Goal: Information Seeking & Learning: Learn about a topic

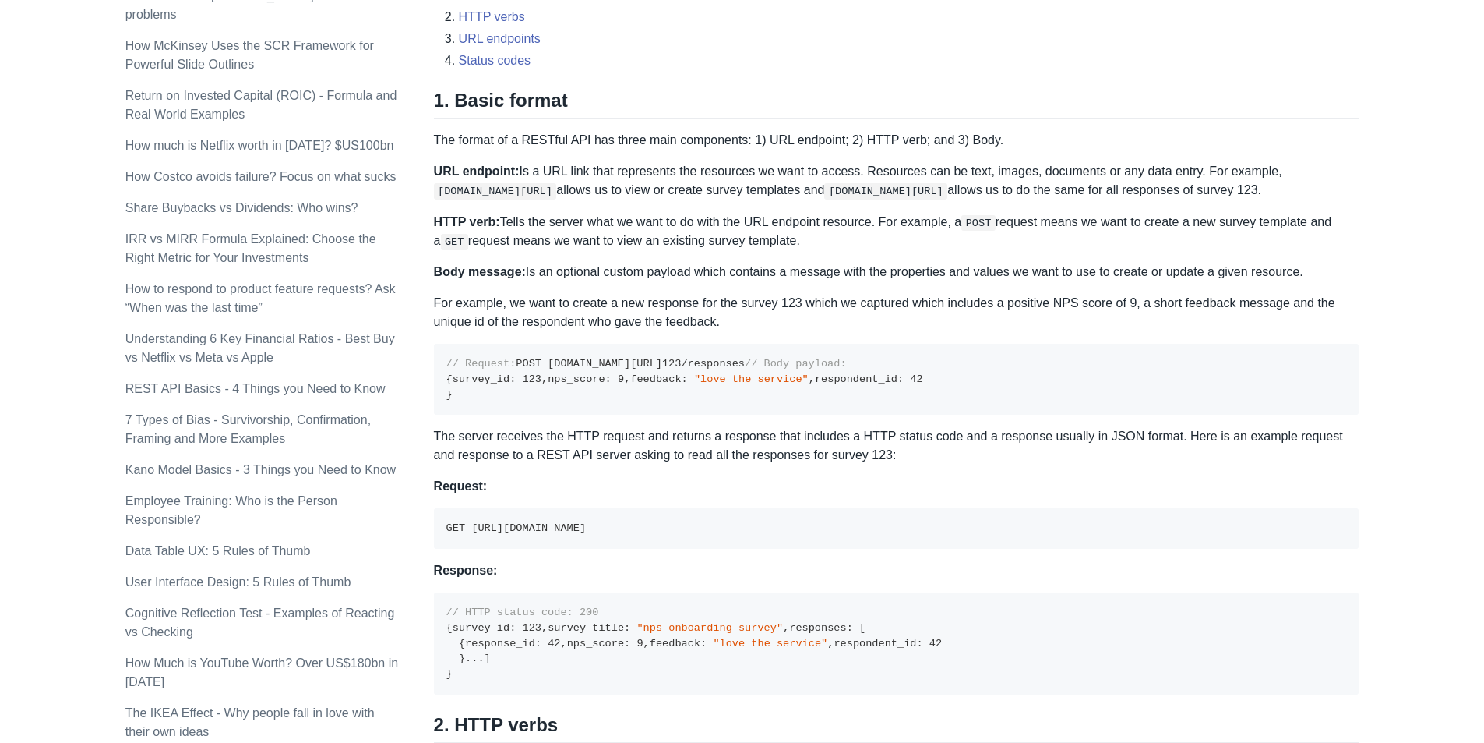
scroll to position [662, 0]
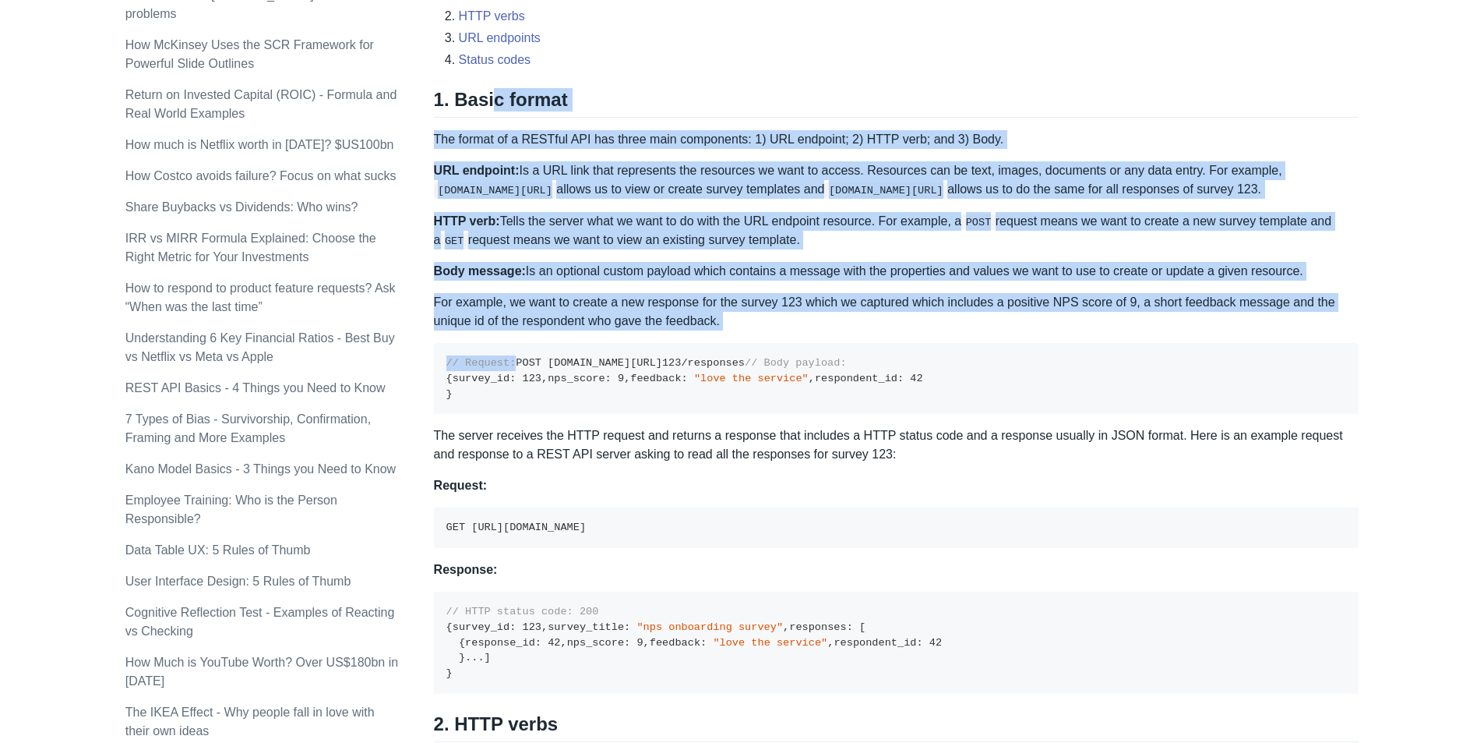
drag, startPoint x: 485, startPoint y: 102, endPoint x: 639, endPoint y: 350, distance: 291.9
click at [639, 350] on div "A REST API is the most common standard used between Clients (a person or applic…" at bounding box center [897, 749] width 926 height 2335
click at [639, 245] on p "HTTP verb: Tells the server what we want to do with the URL endpoint resource. …" at bounding box center [897, 231] width 926 height 38
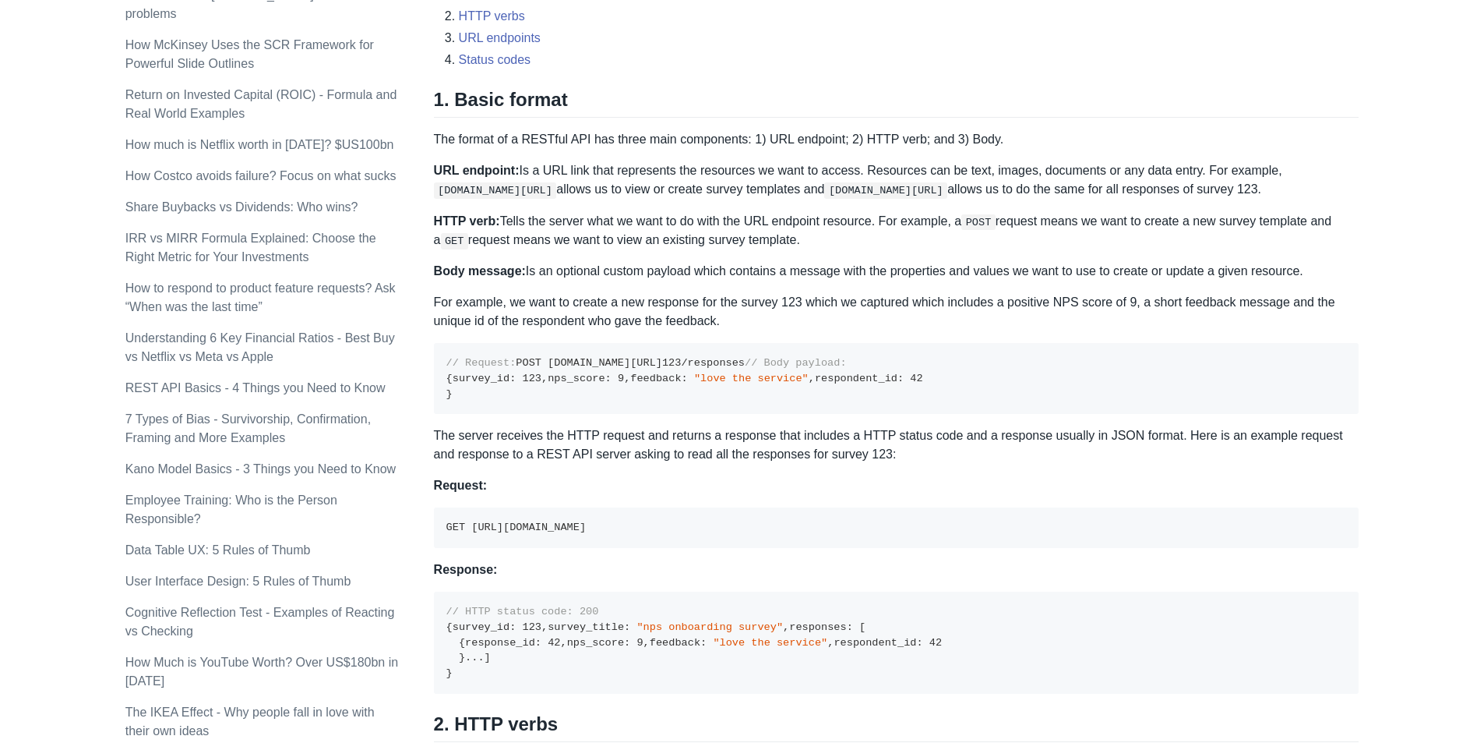
click at [595, 173] on p "URL endpoint: Is a URL link that represents the resources we want to access. Re…" at bounding box center [897, 179] width 926 height 37
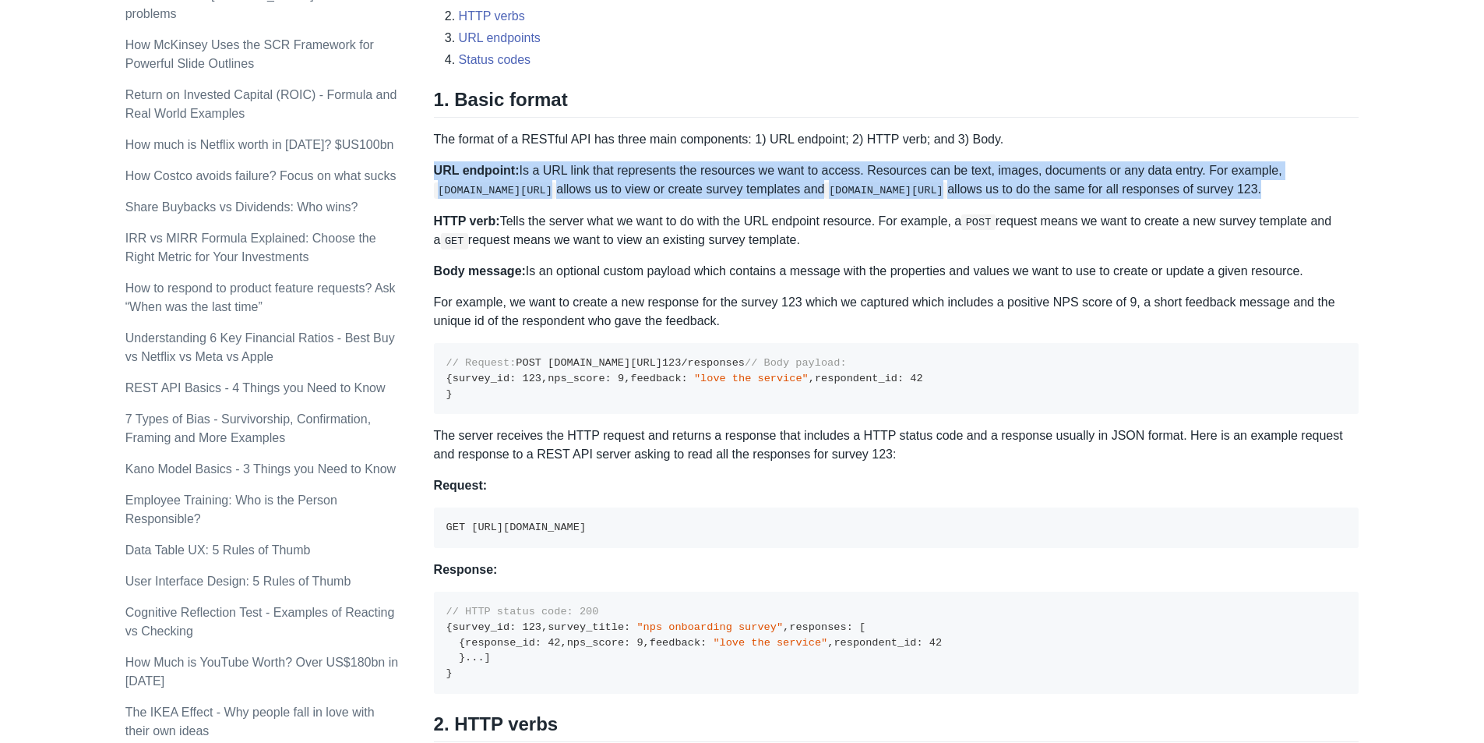
click at [595, 173] on p "URL endpoint: Is a URL link that represents the resources we want to access. Re…" at bounding box center [897, 179] width 926 height 37
click at [821, 171] on p "URL endpoint: Is a URL link that represents the resources we want to access. Re…" at bounding box center [897, 179] width 926 height 37
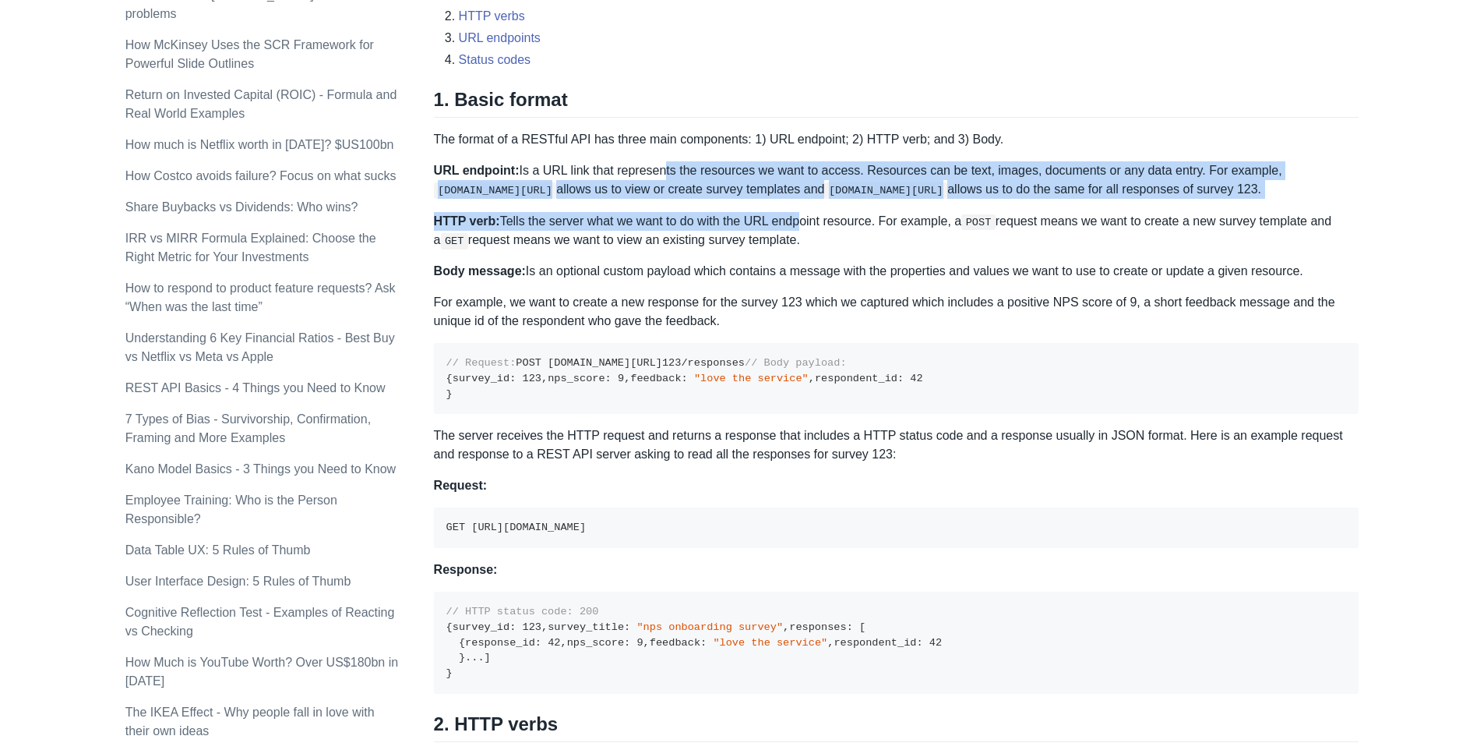
drag, startPoint x: 740, startPoint y: 192, endPoint x: 787, endPoint y: 205, distance: 48.4
click at [787, 205] on div "A REST API is the most common standard used between Clients (a person or applic…" at bounding box center [897, 749] width 926 height 2335
click at [774, 200] on div "A REST API is the most common standard used between Clients (a person or applic…" at bounding box center [897, 749] width 926 height 2335
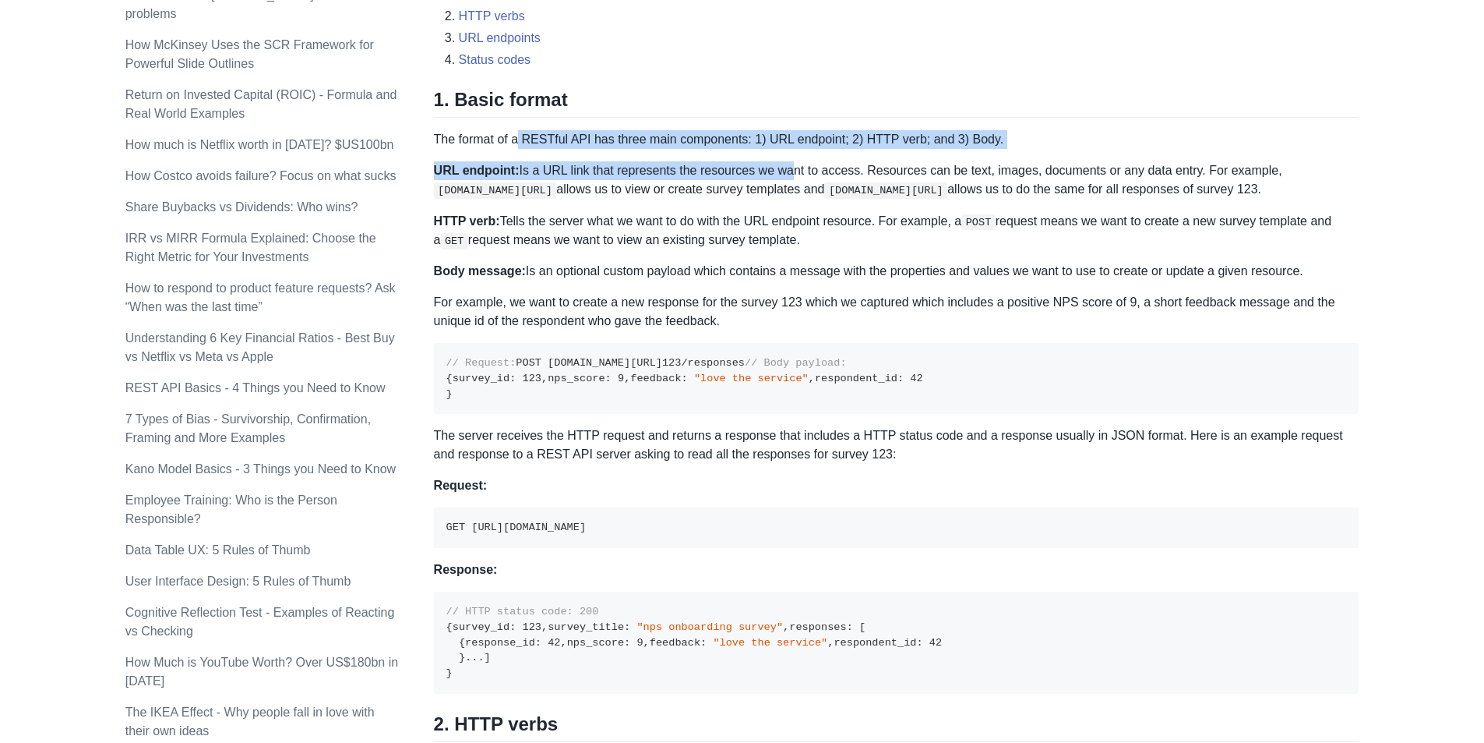
drag, startPoint x: 743, startPoint y: 152, endPoint x: 812, endPoint y: 160, distance: 69.8
click at [812, 160] on div "A REST API is the most common standard used between Clients (a person or applic…" at bounding box center [897, 749] width 926 height 2335
click at [719, 179] on p "URL endpoint: Is a URL link that represents the resources we want to access. Re…" at bounding box center [897, 179] width 926 height 37
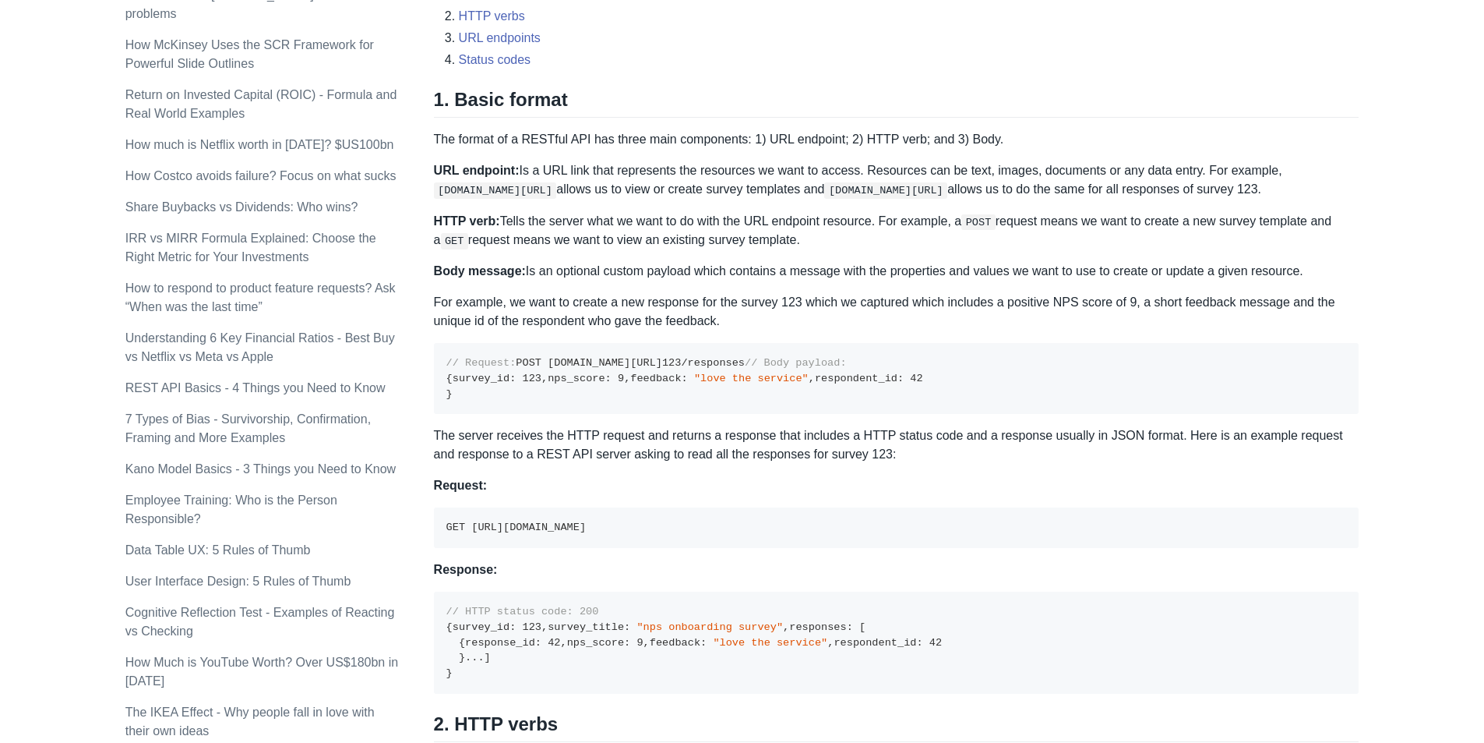
click at [726, 142] on p "The format of a RESTful API has three main components: 1) URL endpoint; 2) HTTP…" at bounding box center [897, 139] width 926 height 19
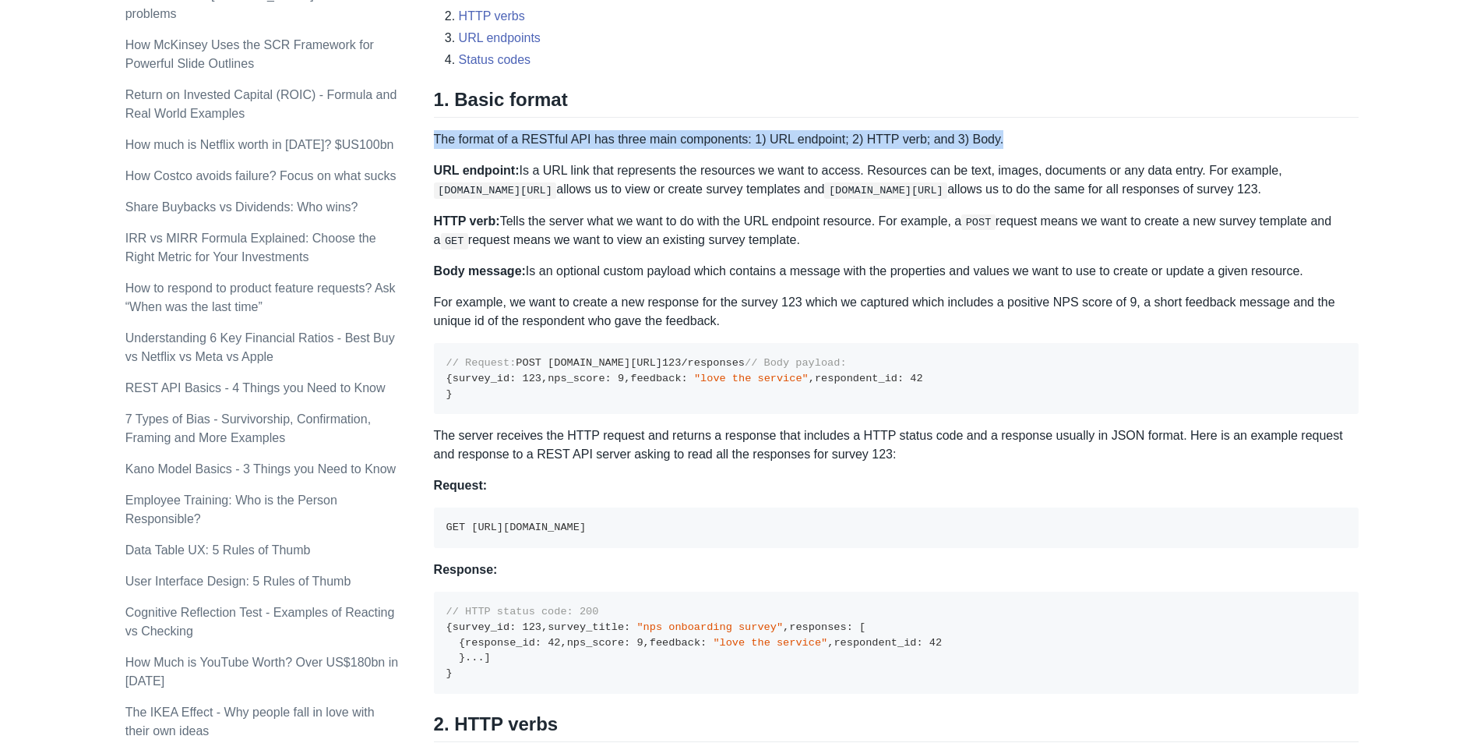
click at [726, 142] on p "The format of a RESTful API has three main components: 1) URL endpoint; 2) HTTP…" at bounding box center [897, 139] width 926 height 19
click at [729, 141] on p "The format of a RESTful API has three main components: 1) URL endpoint; 2) HTTP…" at bounding box center [897, 139] width 926 height 19
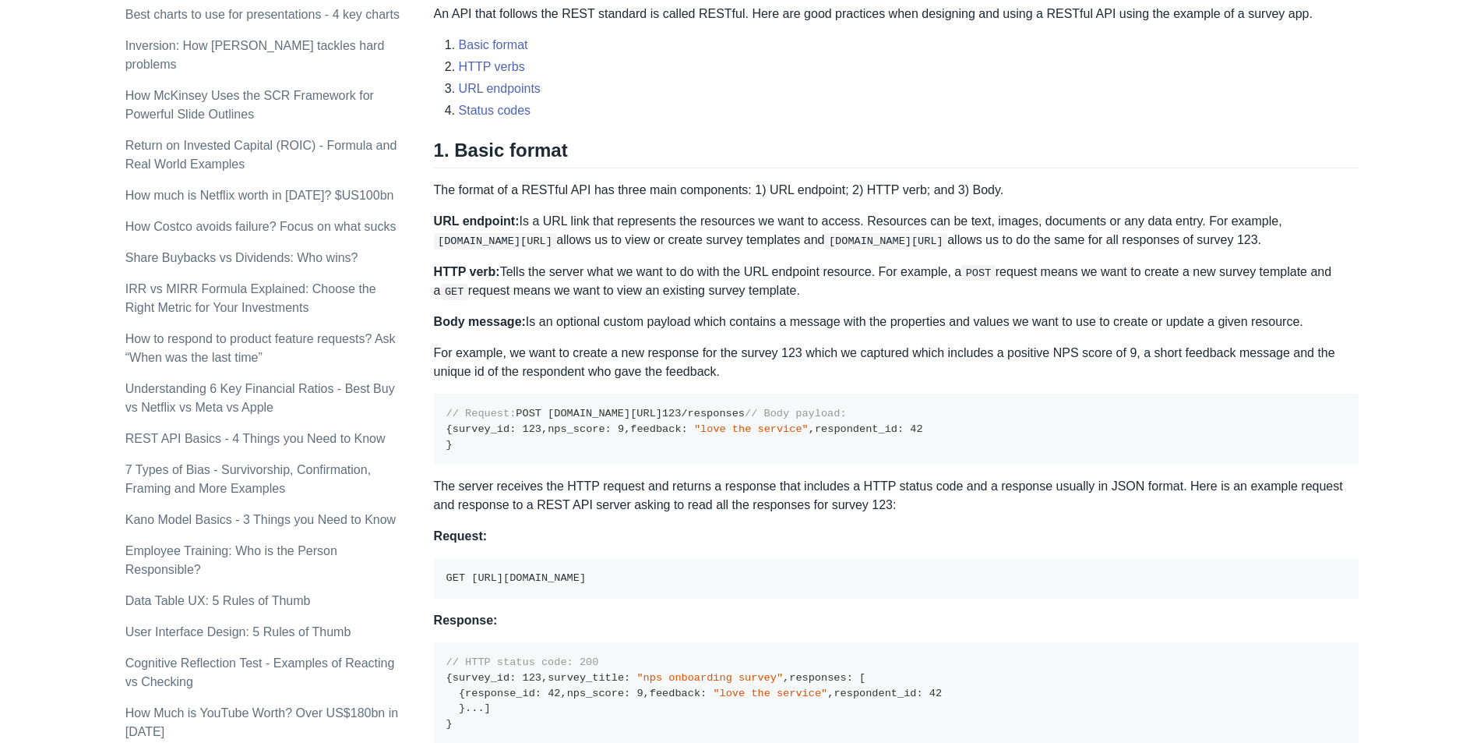
scroll to position [584, 0]
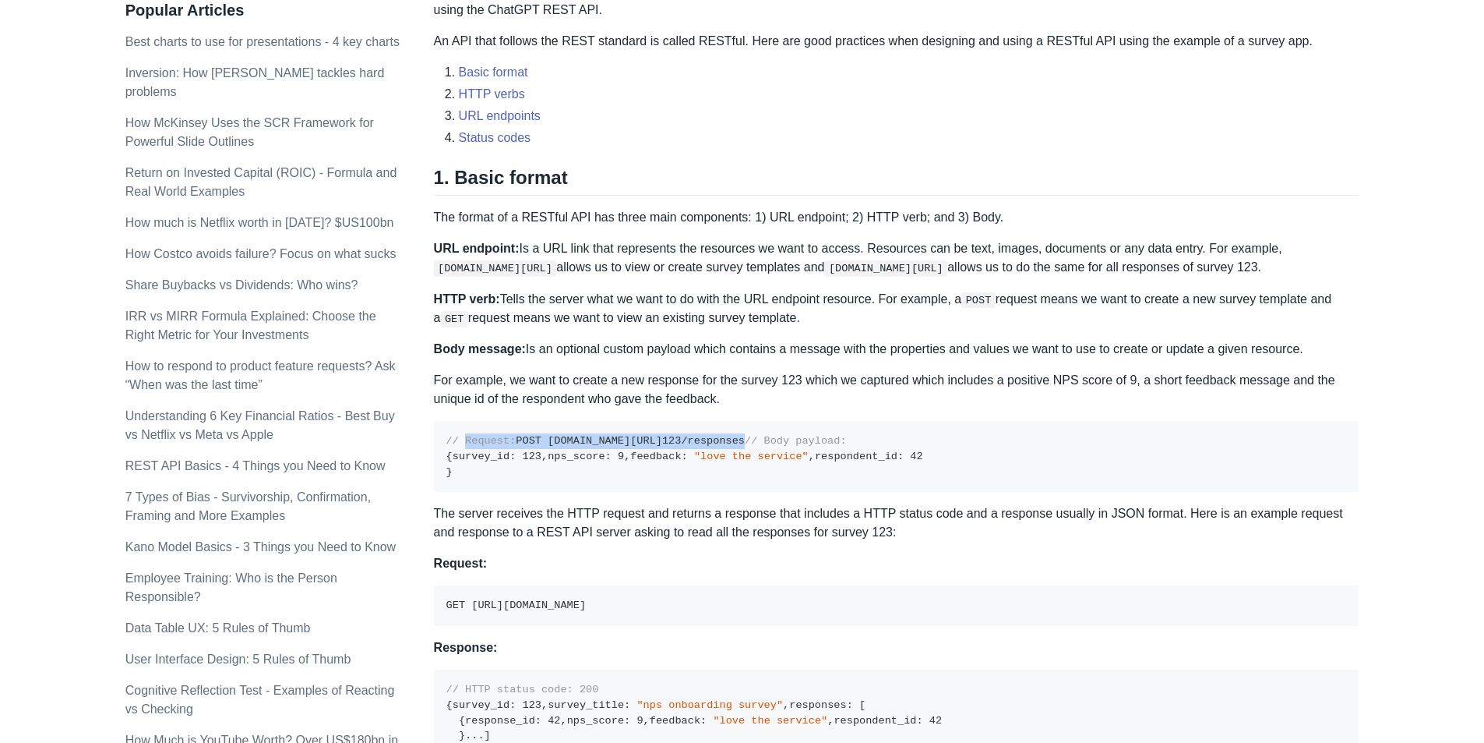
drag, startPoint x: 483, startPoint y: 443, endPoint x: 673, endPoint y: 457, distance: 190.6
click at [673, 457] on pre "// Request: POST [DOMAIN_NAME][URL] 123 /responses // Body payload: { survey_id…" at bounding box center [897, 456] width 926 height 71
click at [659, 457] on code "// Request: POST [DOMAIN_NAME][URL] 123 /responses // Body payload: { survey_id…" at bounding box center [684, 456] width 477 height 42
click at [511, 449] on code "// Request: POST [DOMAIN_NAME][URL] 123 /responses // Body payload: { survey_id…" at bounding box center [684, 456] width 477 height 42
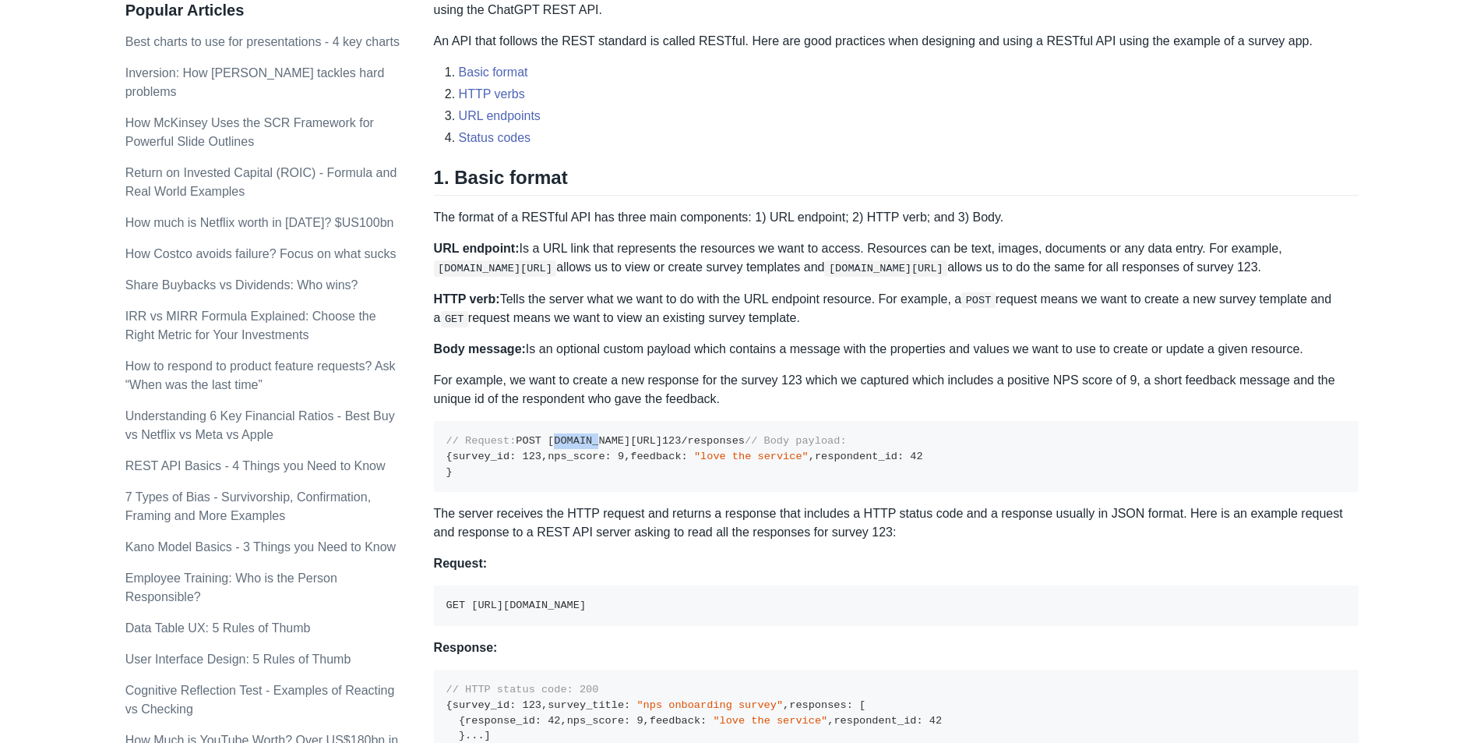
click at [511, 449] on code "// Request: POST [DOMAIN_NAME][URL] 123 /responses // Body payload: { survey_id…" at bounding box center [684, 456] width 477 height 42
click at [602, 461] on pre "// Request: POST [DOMAIN_NAME][URL] 123 /responses // Body payload: { survey_id…" at bounding box center [897, 456] width 926 height 71
drag, startPoint x: 632, startPoint y: 451, endPoint x: 683, endPoint y: 451, distance: 51.4
click at [683, 451] on pre "// Request: POST [DOMAIN_NAME][URL] 123 /responses // Body payload: { survey_id…" at bounding box center [897, 456] width 926 height 71
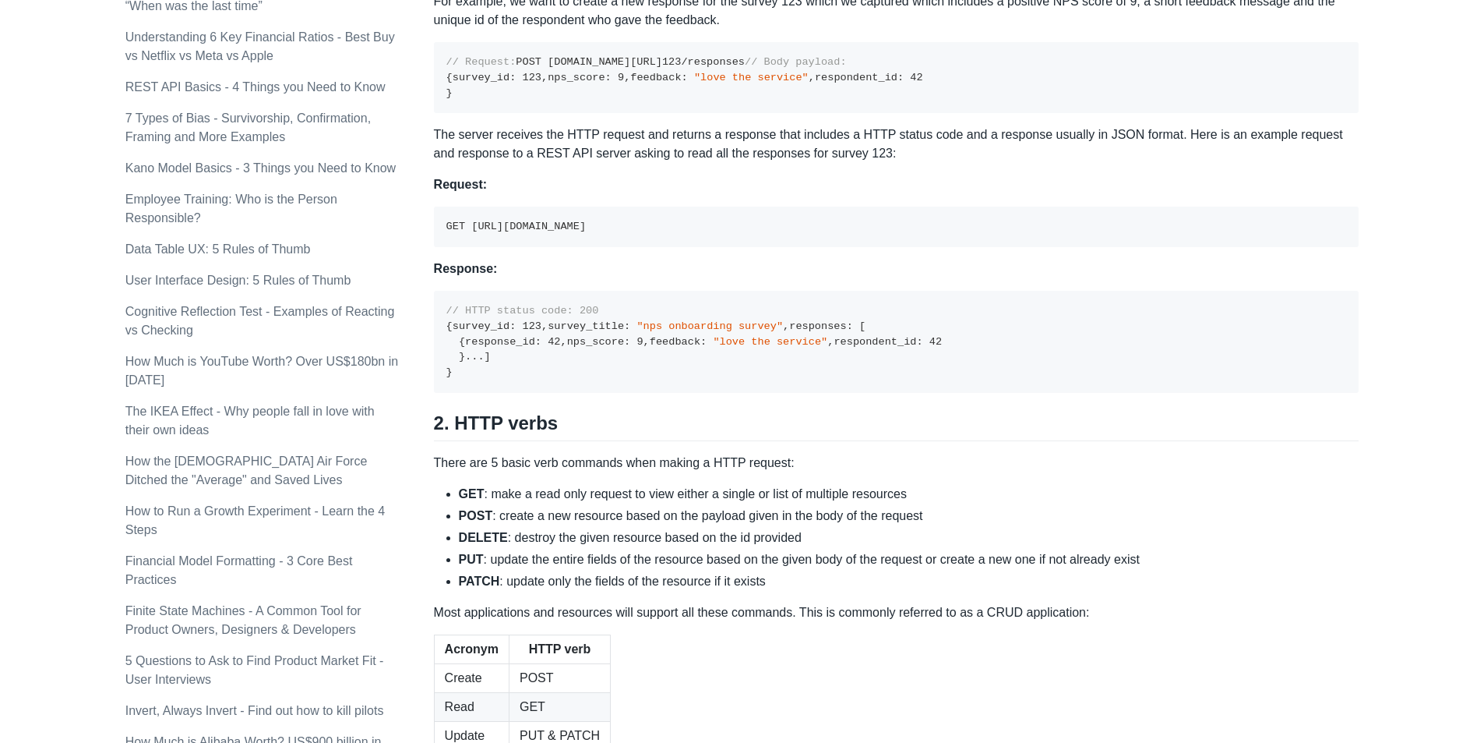
scroll to position [974, 0]
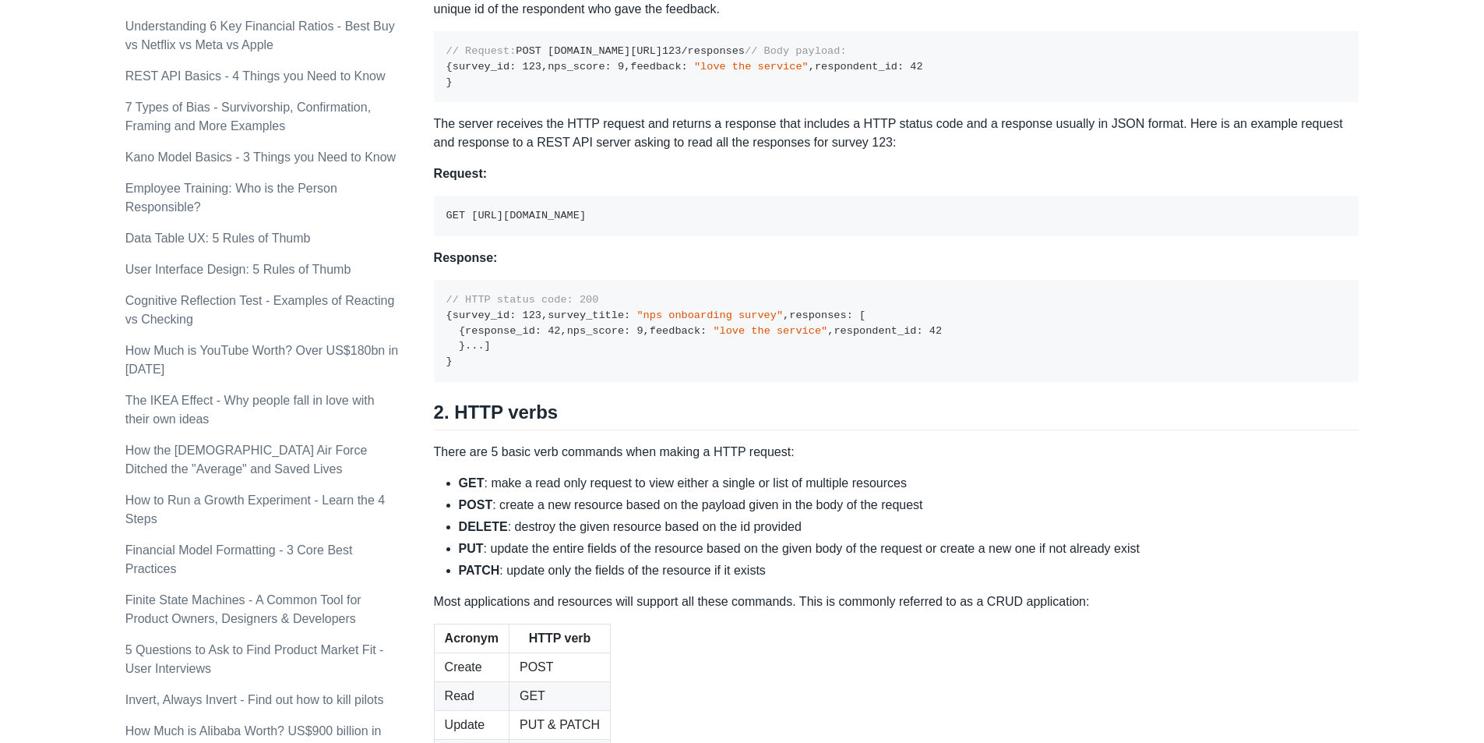
click at [510, 221] on code "GET [URL][DOMAIN_NAME]" at bounding box center [515, 216] width 139 height 12
click at [575, 221] on code "GET [URL][DOMAIN_NAME]" at bounding box center [515, 216] width 139 height 12
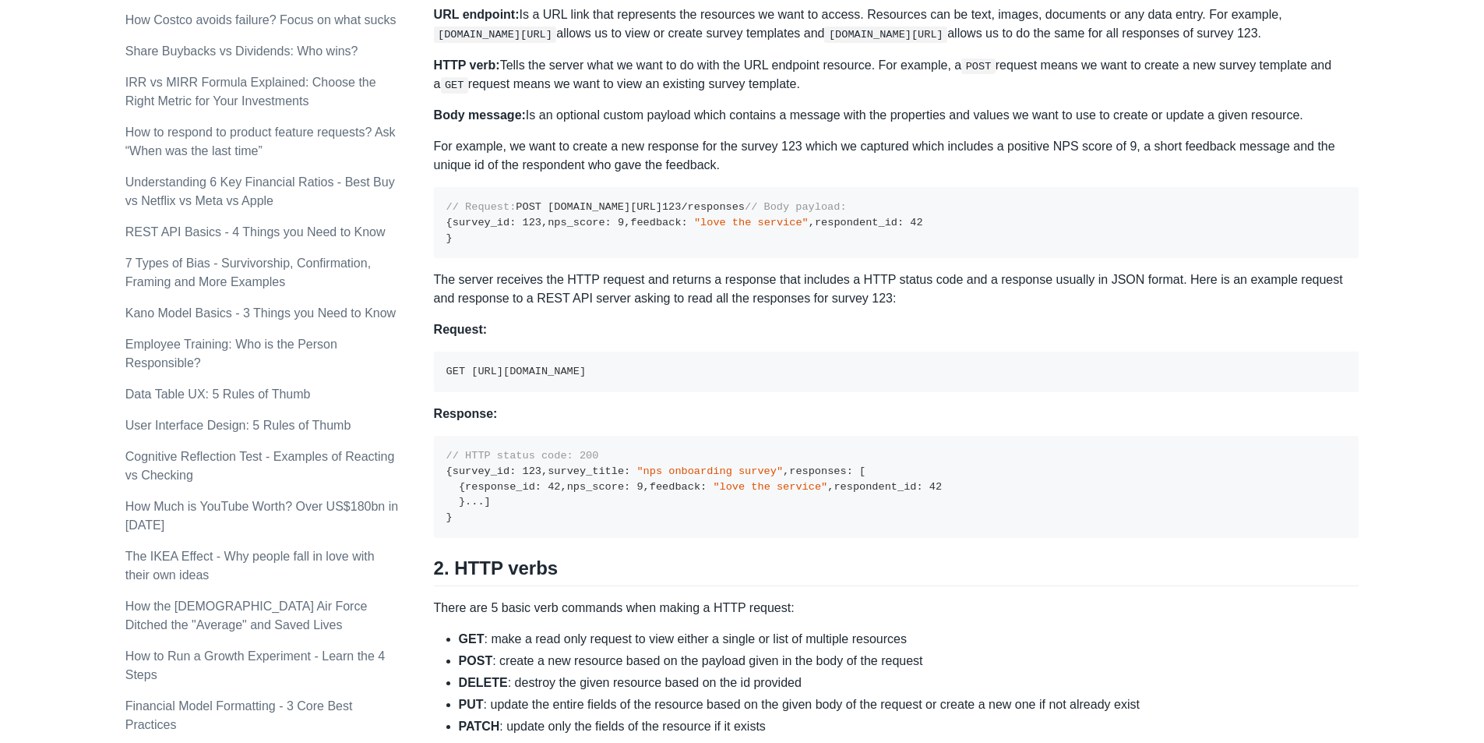
scroll to position [740, 0]
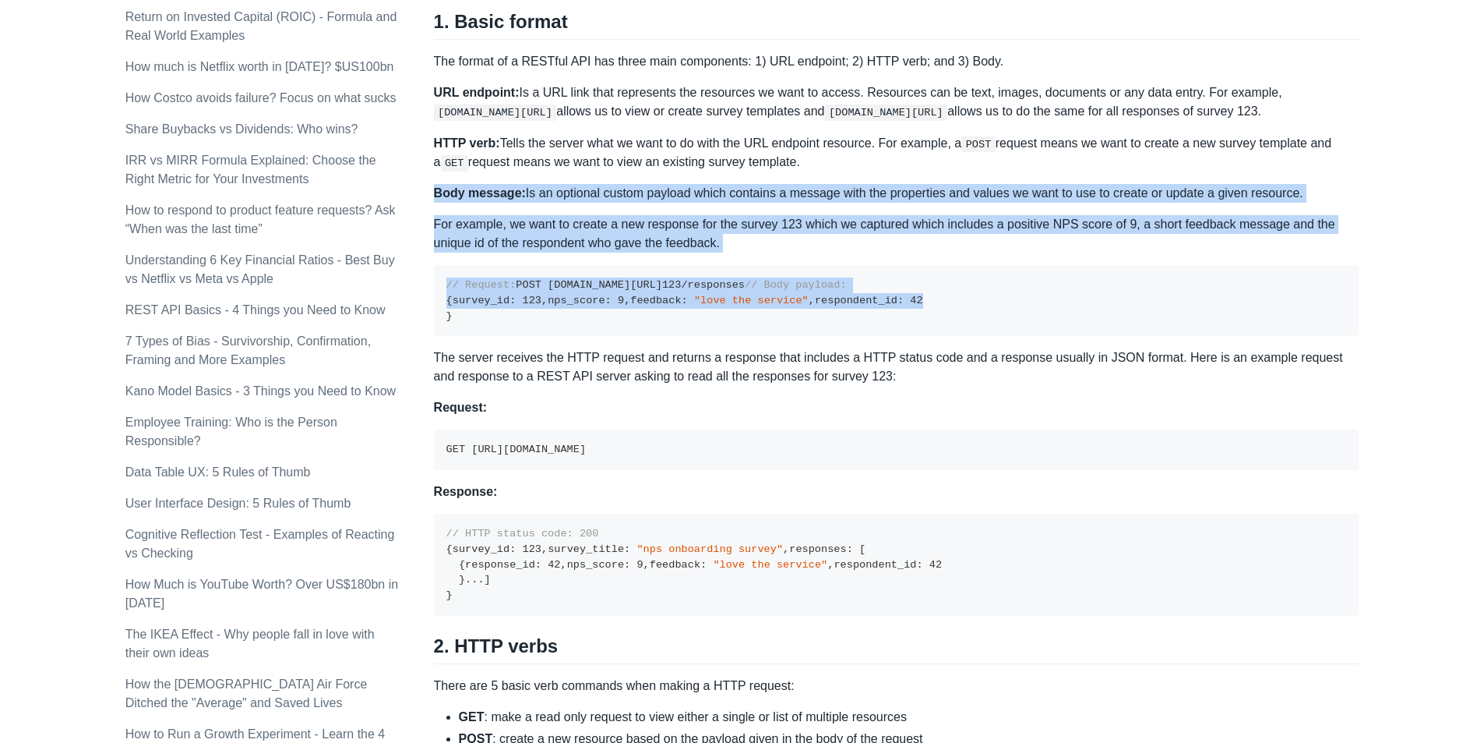
drag, startPoint x: 702, startPoint y: 379, endPoint x: 728, endPoint y: 413, distance: 42.9
click at [728, 413] on div "A REST API is the most common standard used between Clients (a person or applic…" at bounding box center [897, 671] width 926 height 2335
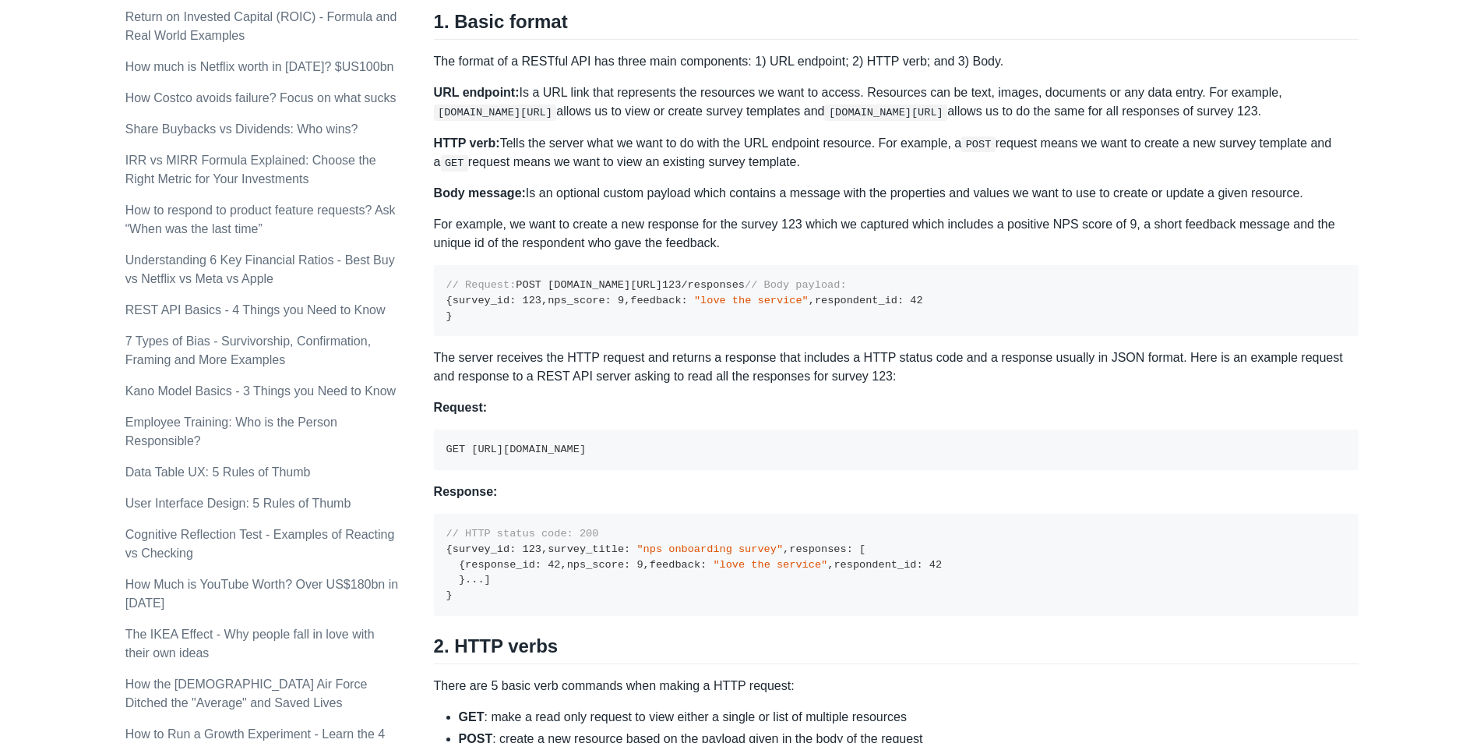
click at [451, 414] on strong "Request:" at bounding box center [460, 407] width 53 height 13
click at [703, 470] on pre "GET [URL][DOMAIN_NAME]" at bounding box center [897, 449] width 926 height 41
click at [586, 455] on code "GET [URL][DOMAIN_NAME]" at bounding box center [515, 449] width 139 height 12
